Goal: Task Accomplishment & Management: Manage account settings

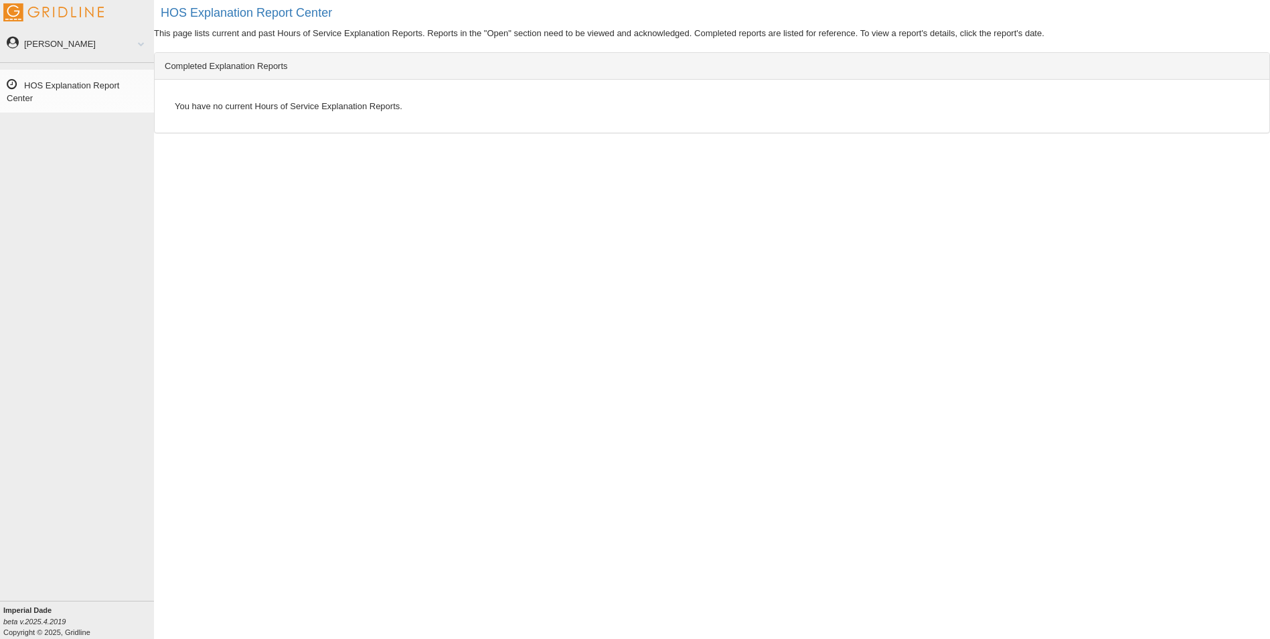
click at [143, 45] on span at bounding box center [135, 43] width 17 height 7
click at [62, 39] on link "[PERSON_NAME]" at bounding box center [77, 43] width 154 height 30
click at [143, 43] on span at bounding box center [135, 43] width 17 height 7
click at [64, 155] on link "HOS Explanation Report Center" at bounding box center [77, 162] width 154 height 43
click at [141, 45] on span at bounding box center [135, 43] width 17 height 7
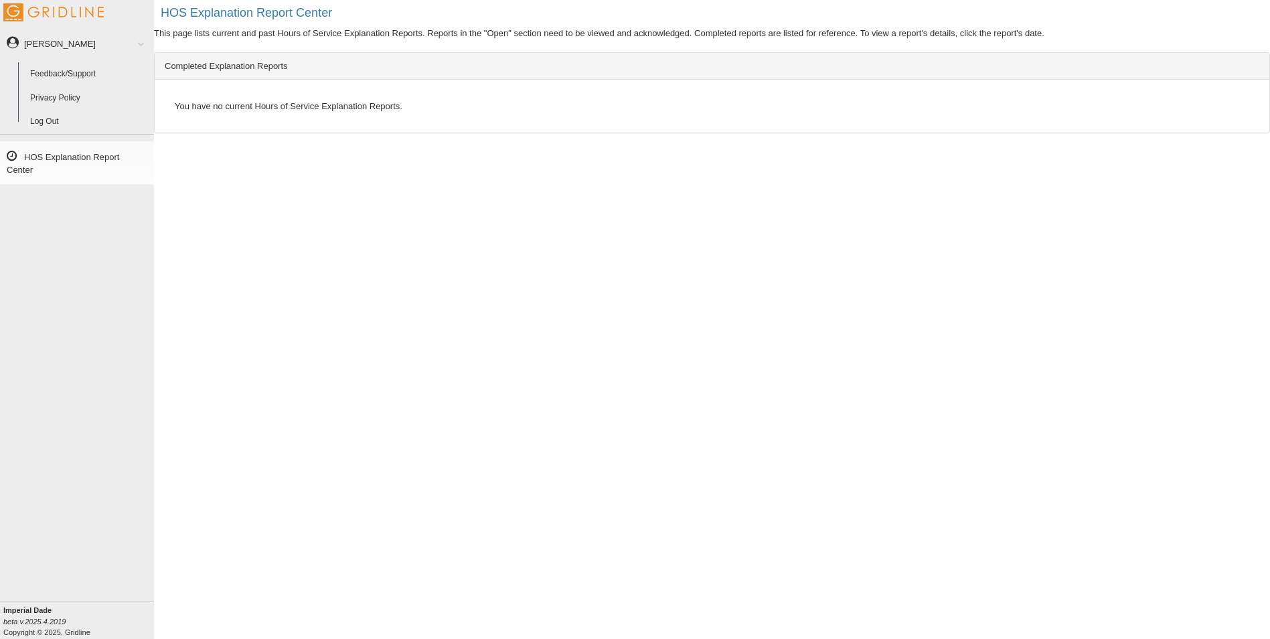
click at [53, 118] on link "Log Out" at bounding box center [89, 122] width 130 height 24
